Goal: Book appointment/travel/reservation

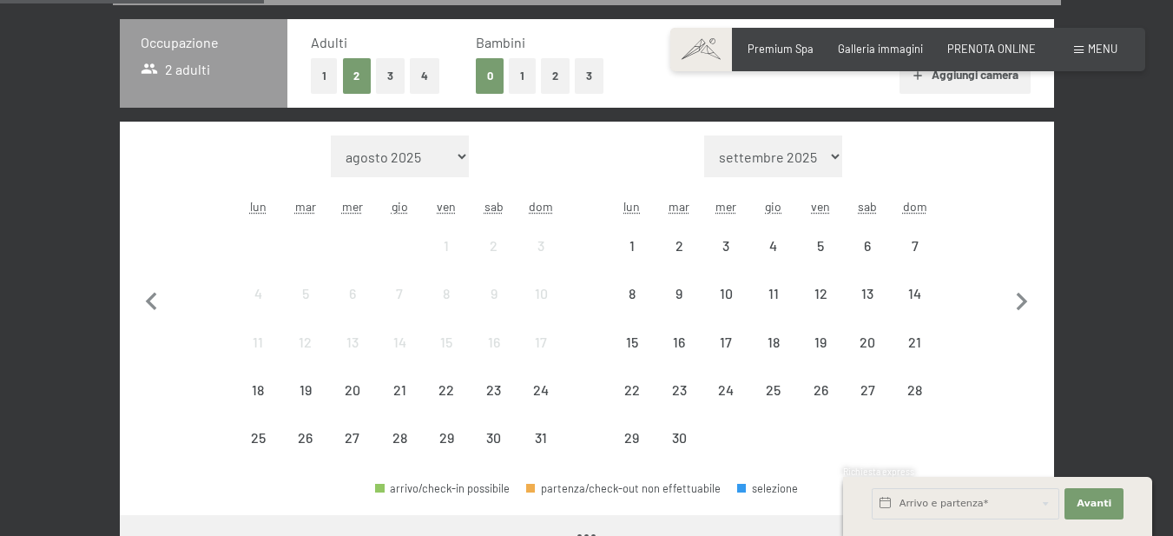
scroll to position [408, 0]
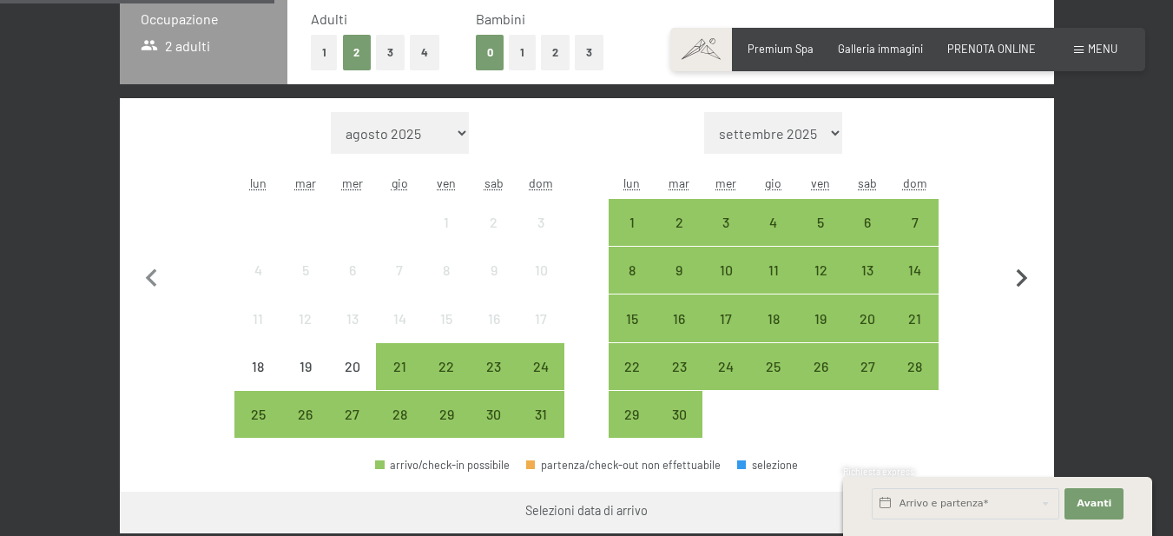
click at [1028, 280] on icon "button" at bounding box center [1022, 279] width 36 height 36
select select "[DATE]"
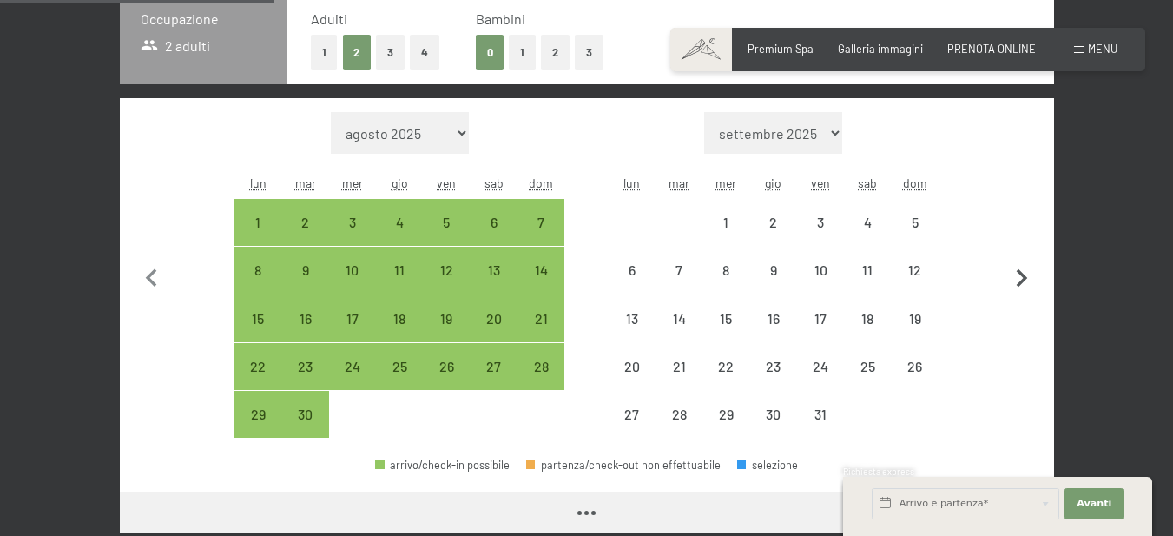
click at [1028, 280] on icon "button" at bounding box center [1022, 279] width 36 height 36
select select "[DATE]"
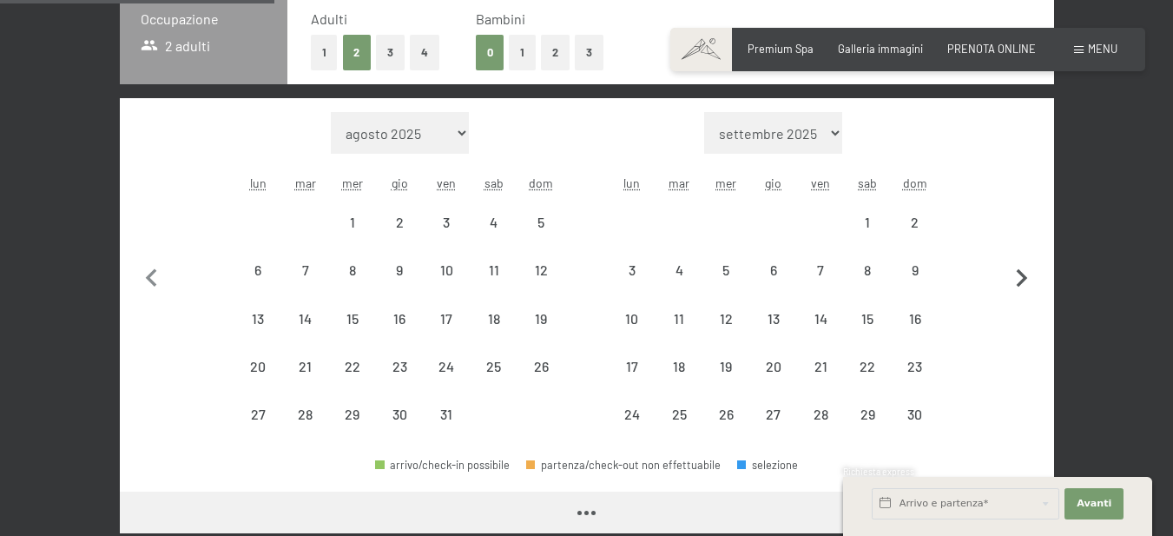
scroll to position [0, 0]
select select "[DATE]"
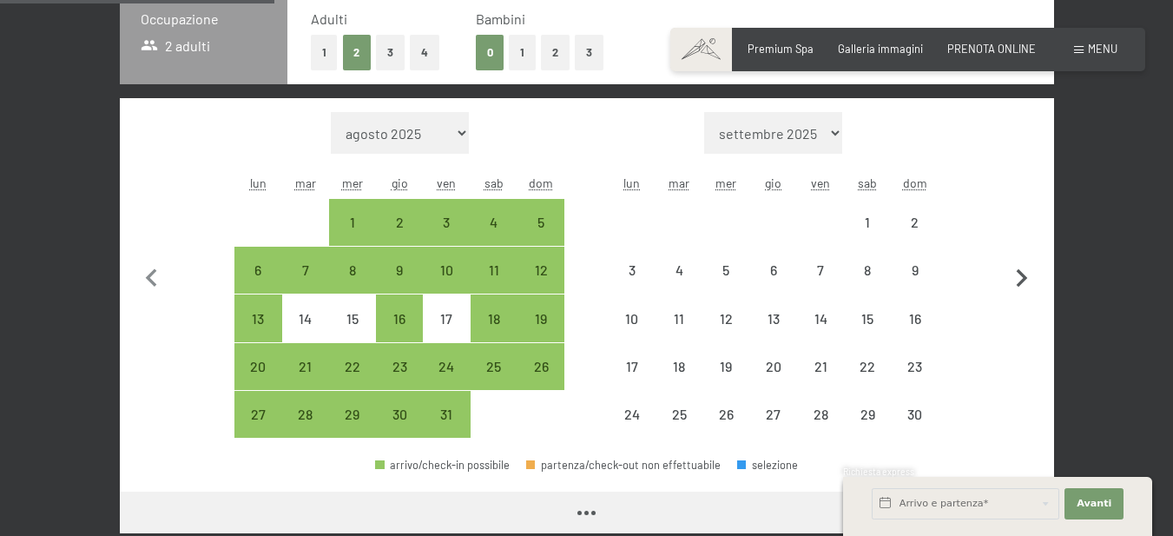
click at [1028, 280] on icon "button" at bounding box center [1022, 279] width 36 height 36
select select "[DATE]"
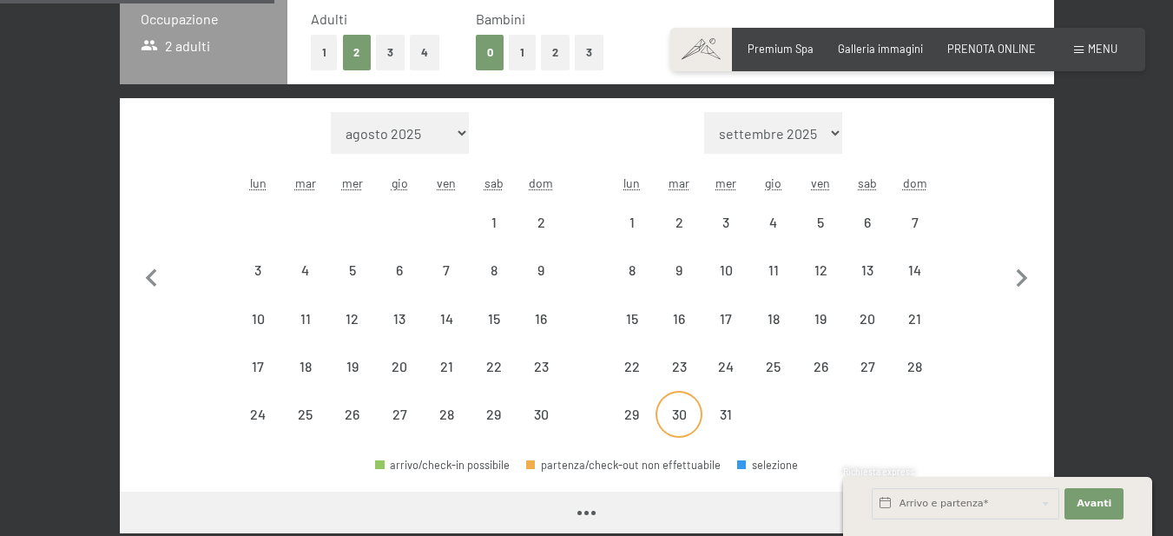
select select "[DATE]"
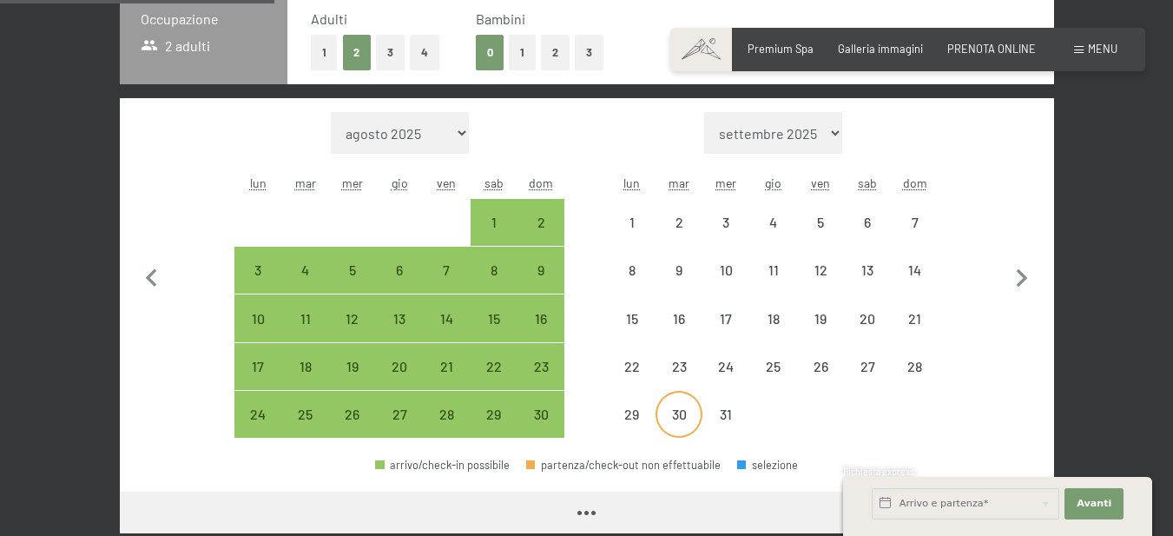
select select "[DATE]"
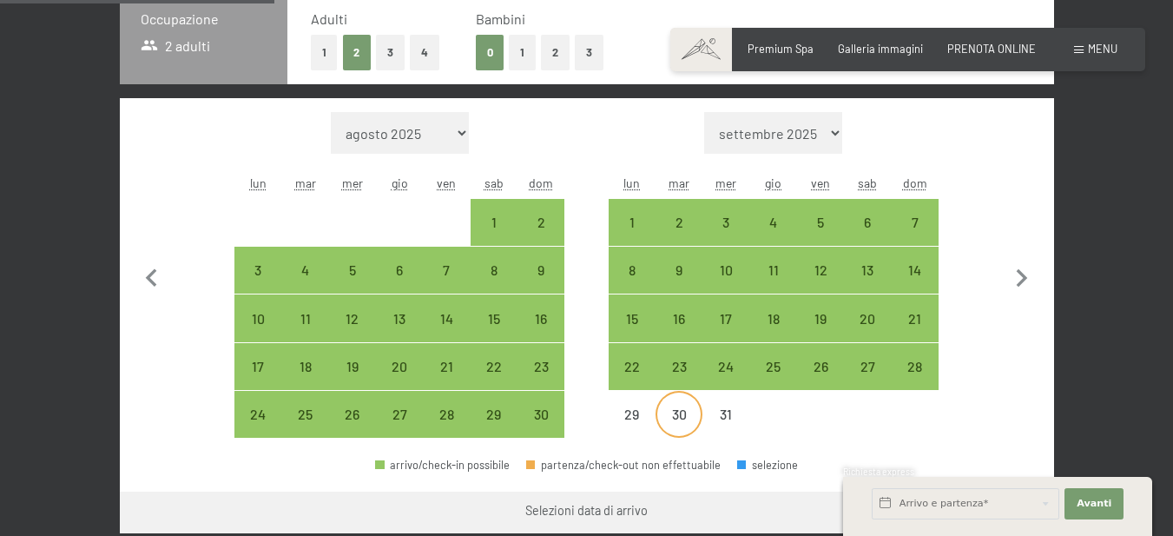
click at [679, 415] on div "30" at bounding box center [678, 428] width 43 height 43
select select "[DATE]"
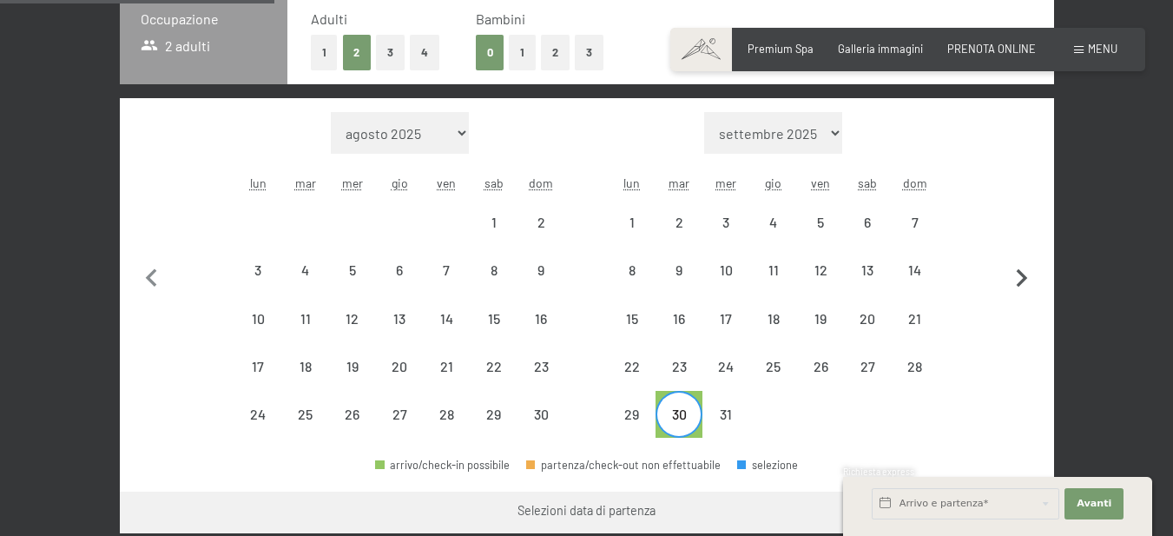
click at [1017, 274] on icon "button" at bounding box center [1022, 279] width 36 height 36
select select "[DATE]"
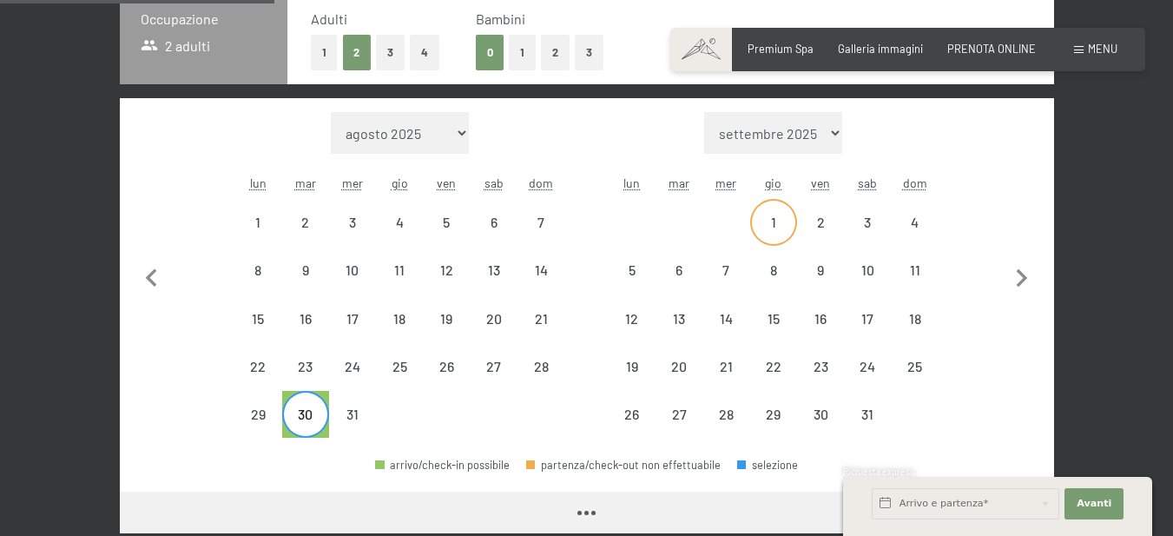
select select "[DATE]"
click at [782, 221] on div "1" at bounding box center [773, 236] width 43 height 43
select select "[DATE]"
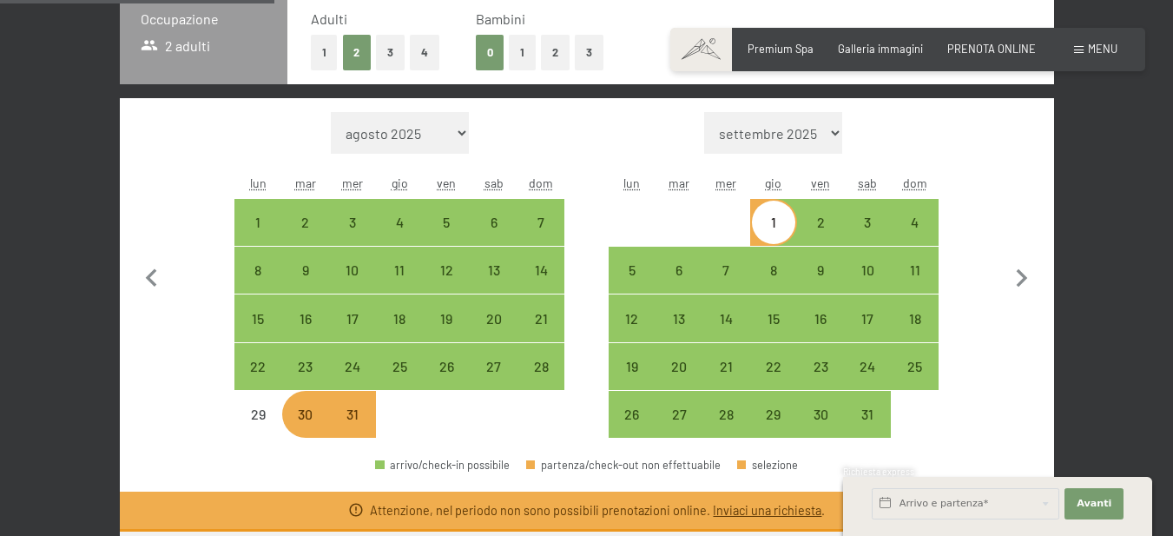
click at [739, 516] on link "Inviaci una richiesta" at bounding box center [767, 510] width 109 height 15
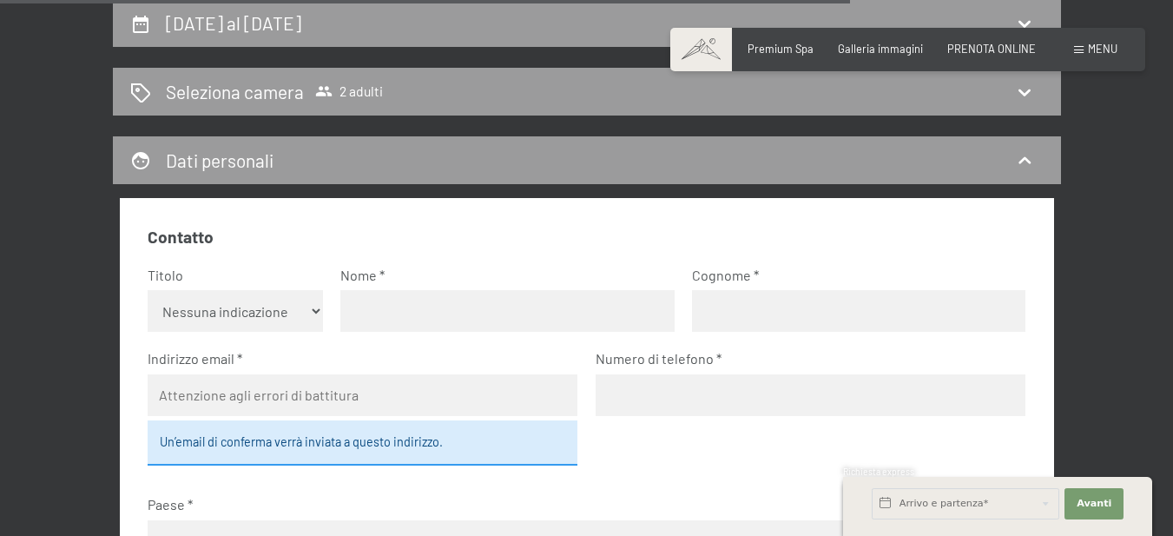
scroll to position [1279, 0]
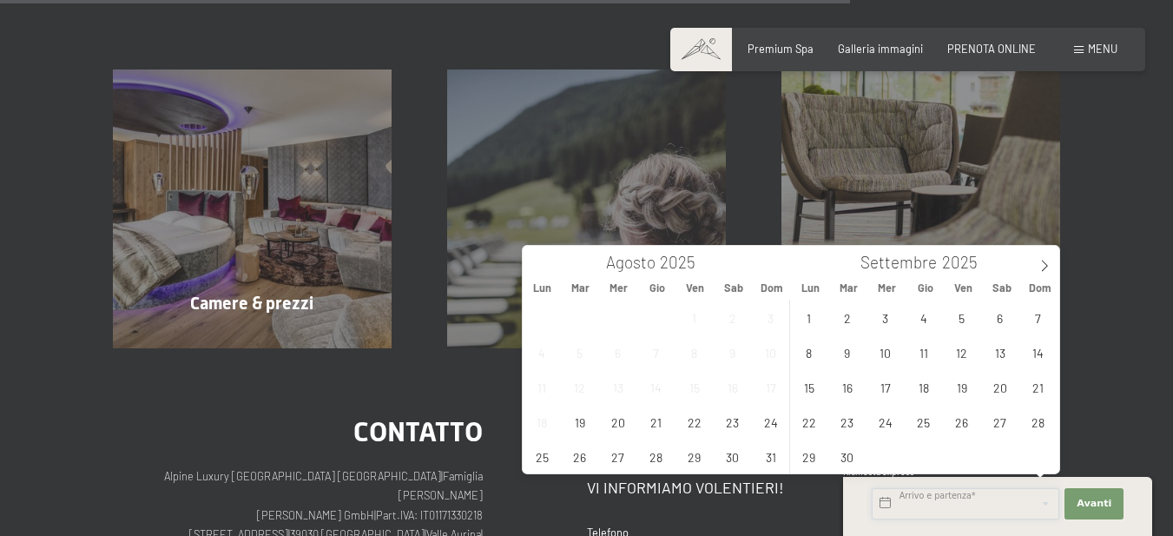
click at [975, 499] on input "text" at bounding box center [966, 503] width 188 height 31
click at [1046, 258] on span at bounding box center [1045, 261] width 30 height 30
click at [852, 459] on span "30" at bounding box center [847, 456] width 34 height 34
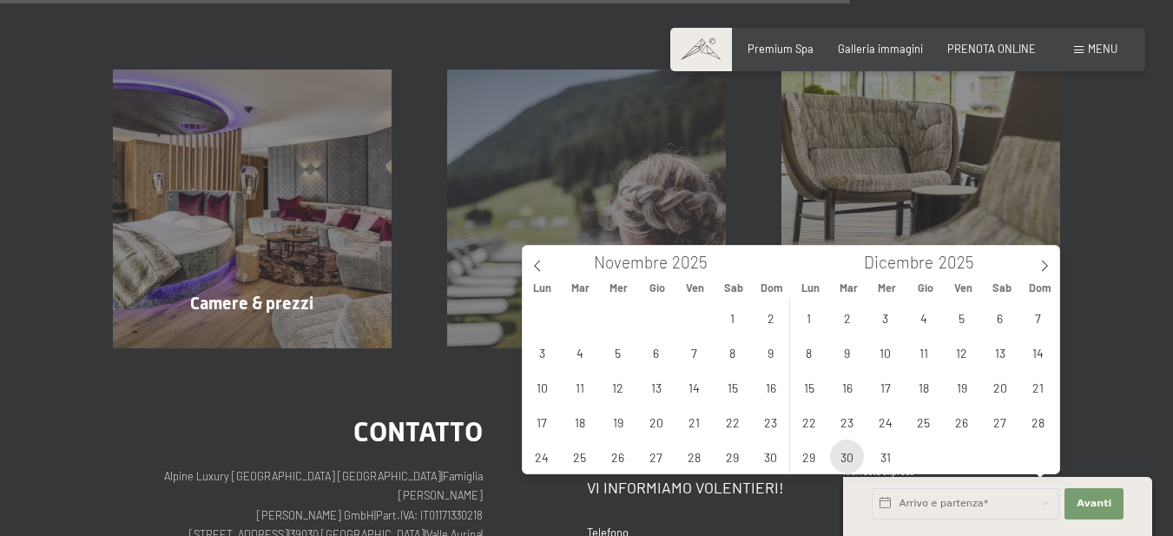
type input "[DATE]"
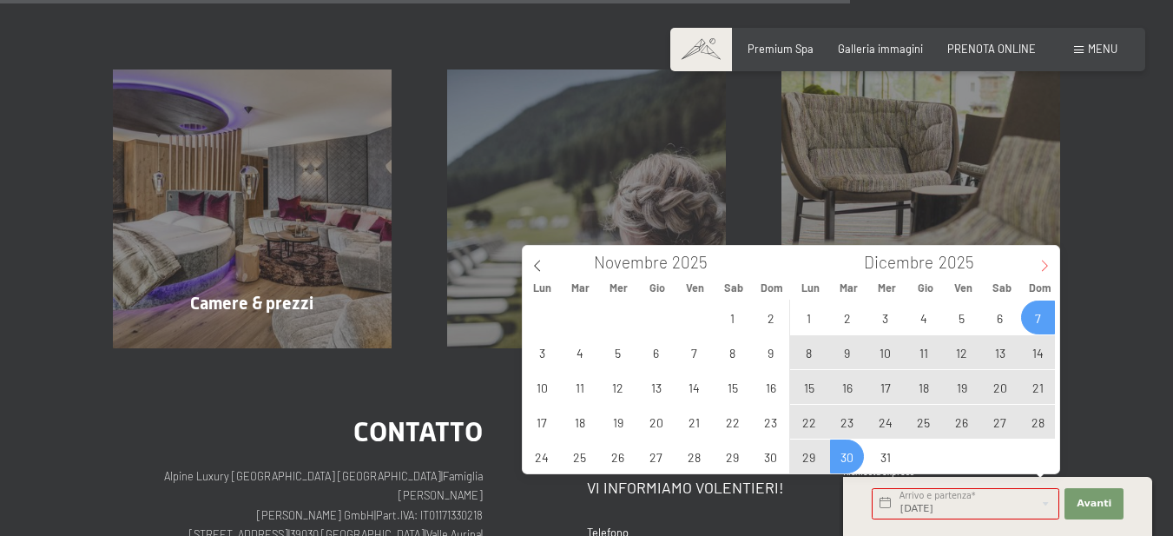
click at [1050, 269] on icon at bounding box center [1045, 266] width 12 height 12
type input "2026"
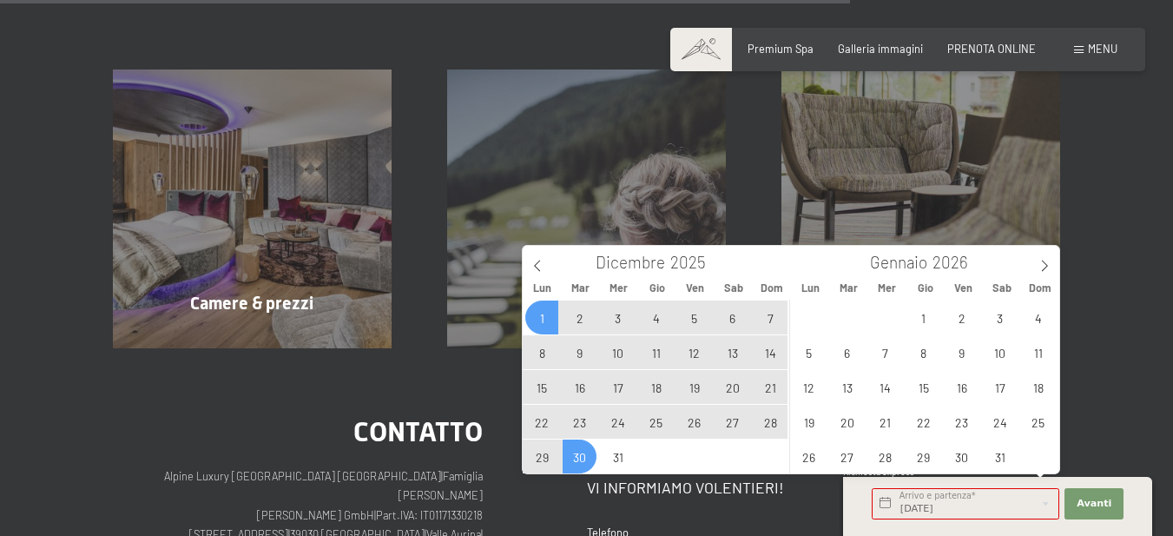
click at [540, 320] on span "1" at bounding box center [542, 318] width 34 height 34
type input "[DATE] - [DATE]"
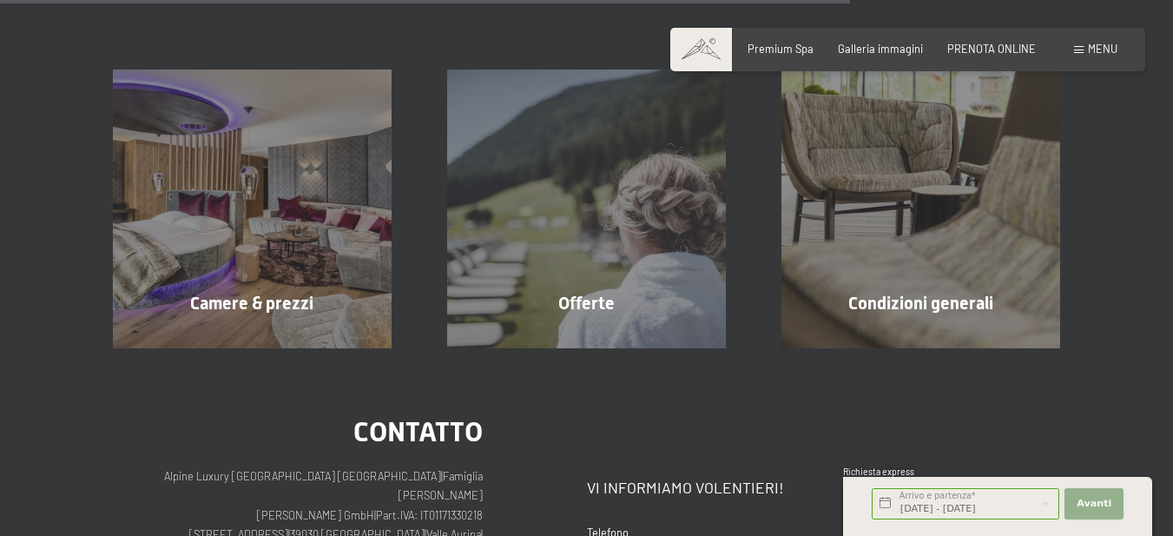
scroll to position [0, 0]
click at [1092, 501] on span "Avanti" at bounding box center [1094, 504] width 35 height 14
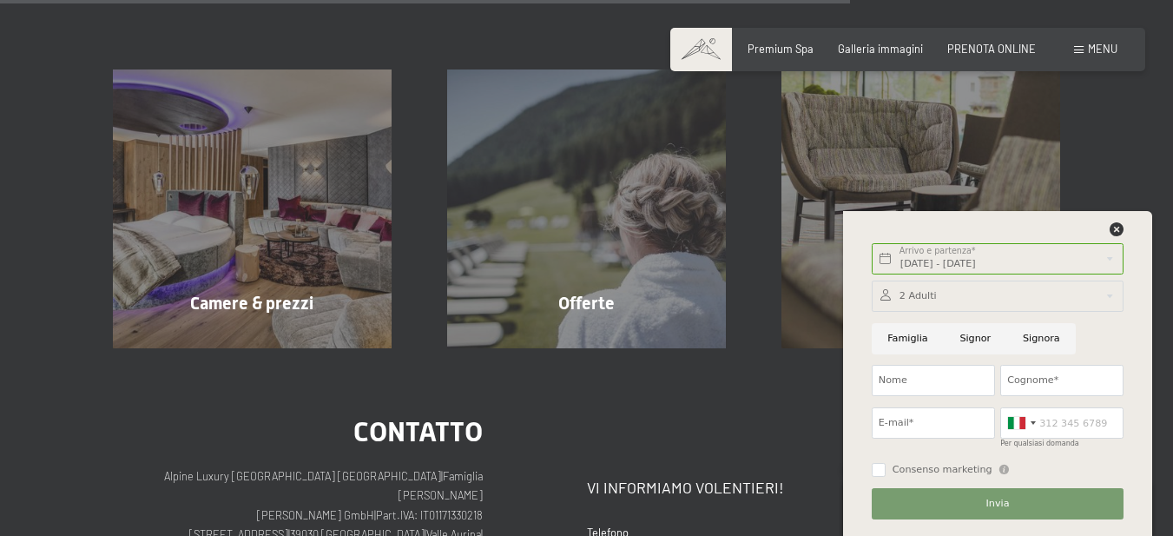
click at [1021, 347] on input "Signora" at bounding box center [1042, 338] width 69 height 31
radio input "true"
click at [930, 382] on input "Nome" at bounding box center [933, 380] width 123 height 31
type input "[PERSON_NAME]"
click at [1027, 379] on input "Cognome*" at bounding box center [1062, 380] width 123 height 31
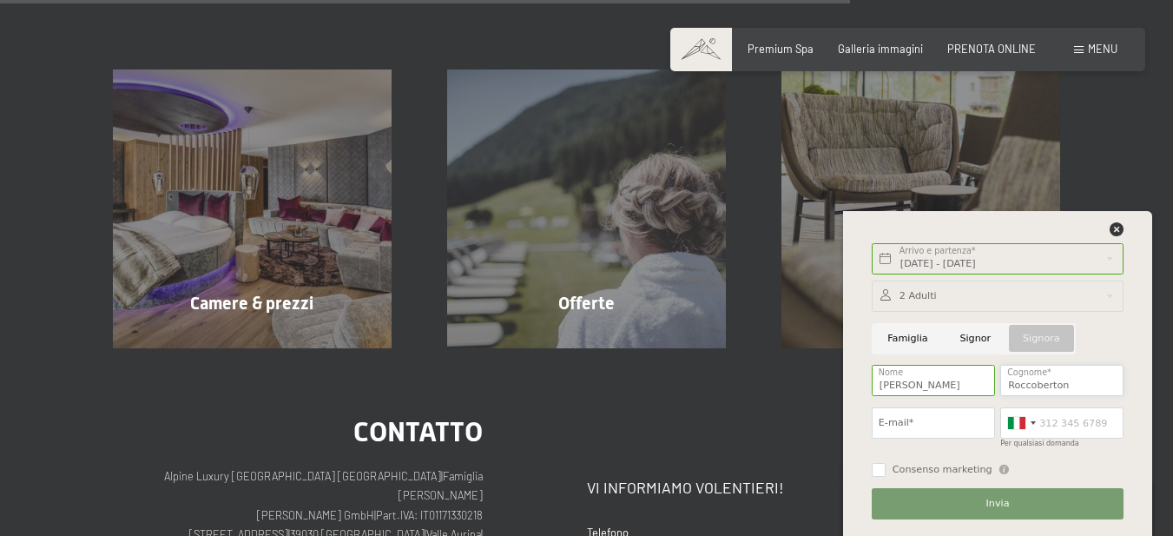
type input "Roccoberton"
click at [934, 418] on input "E-mail*" at bounding box center [933, 422] width 123 height 31
type input "[PERSON_NAME][EMAIL_ADDRESS][DOMAIN_NAME]"
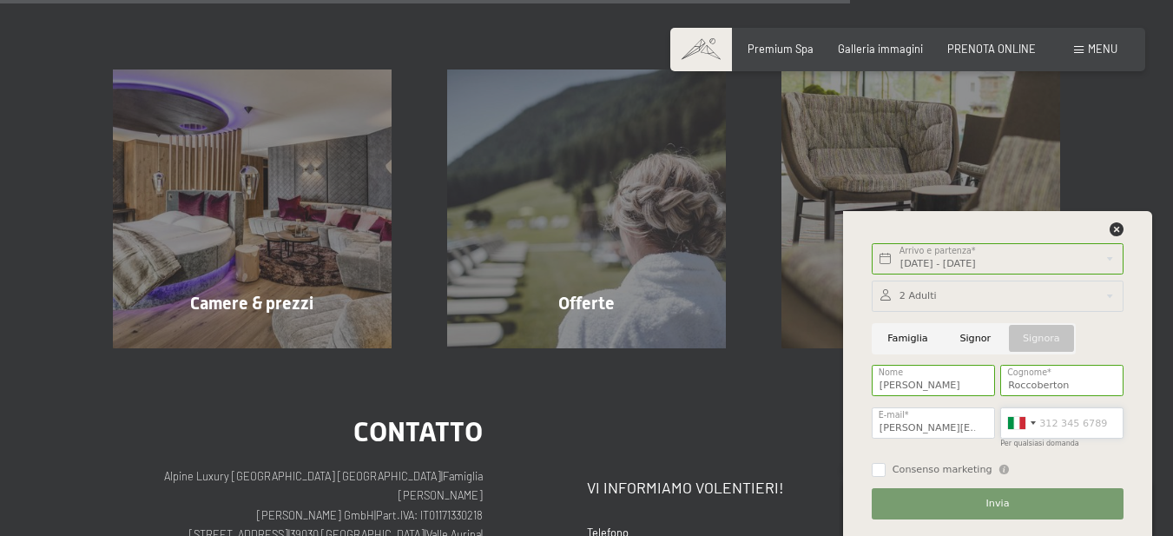
click at [1078, 419] on input "Per qualsiasi domanda" at bounding box center [1062, 422] width 123 height 31
type input "3772795199"
click at [997, 490] on button "Invia" at bounding box center [998, 503] width 252 height 31
